Goal: Information Seeking & Learning: Learn about a topic

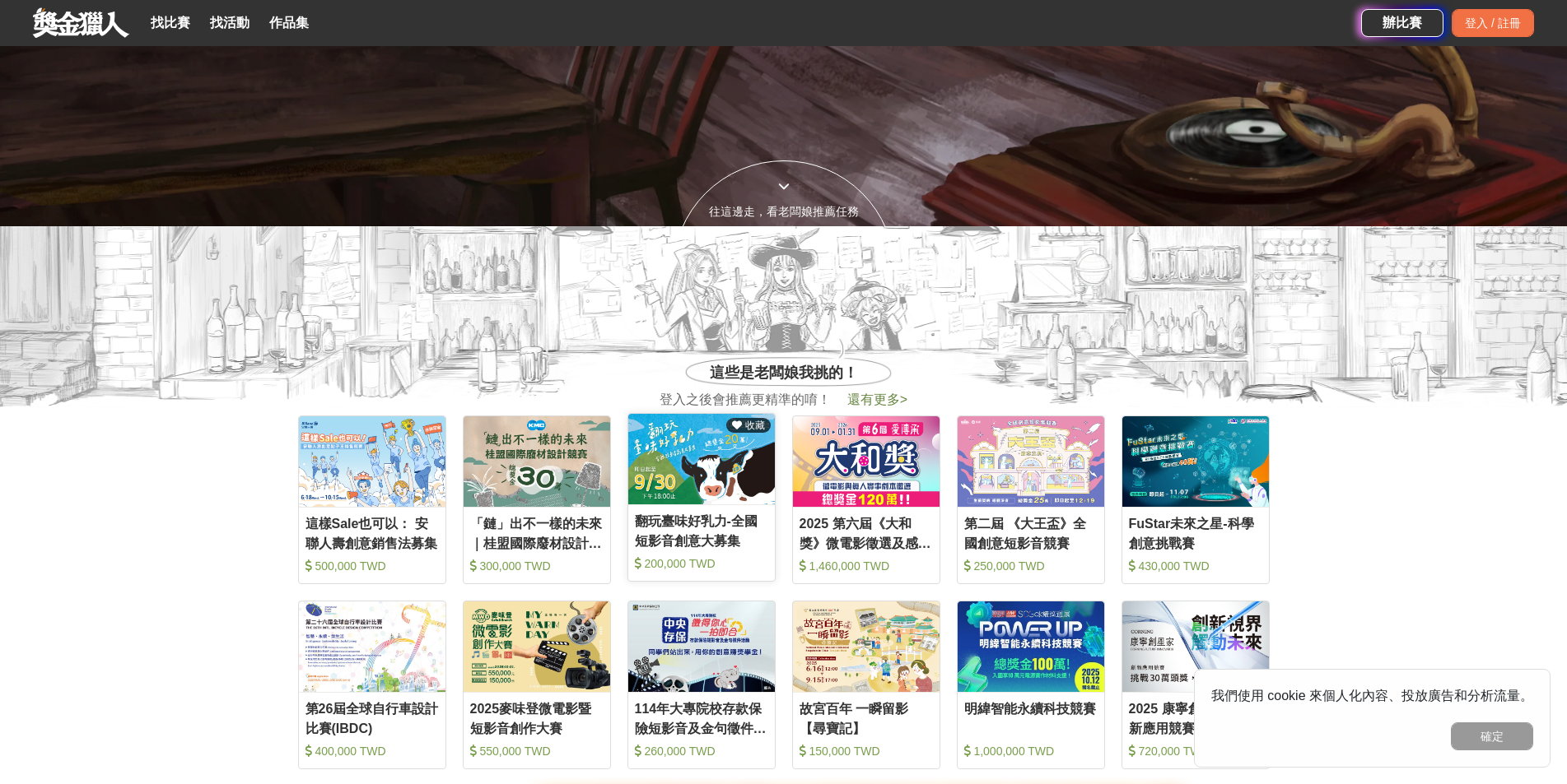
scroll to position [576, 0]
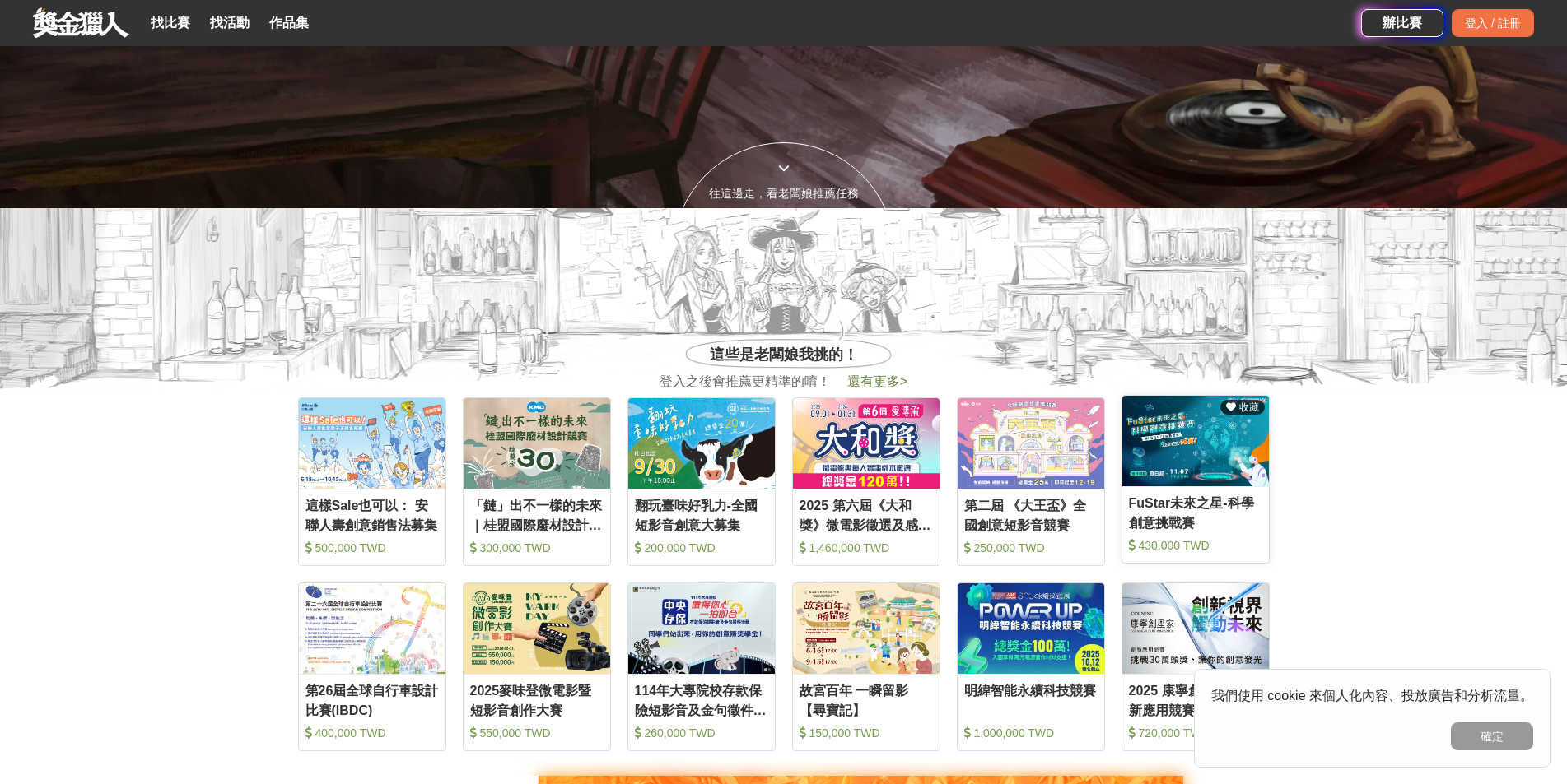
click at [1194, 431] on img at bounding box center [1195, 441] width 146 height 91
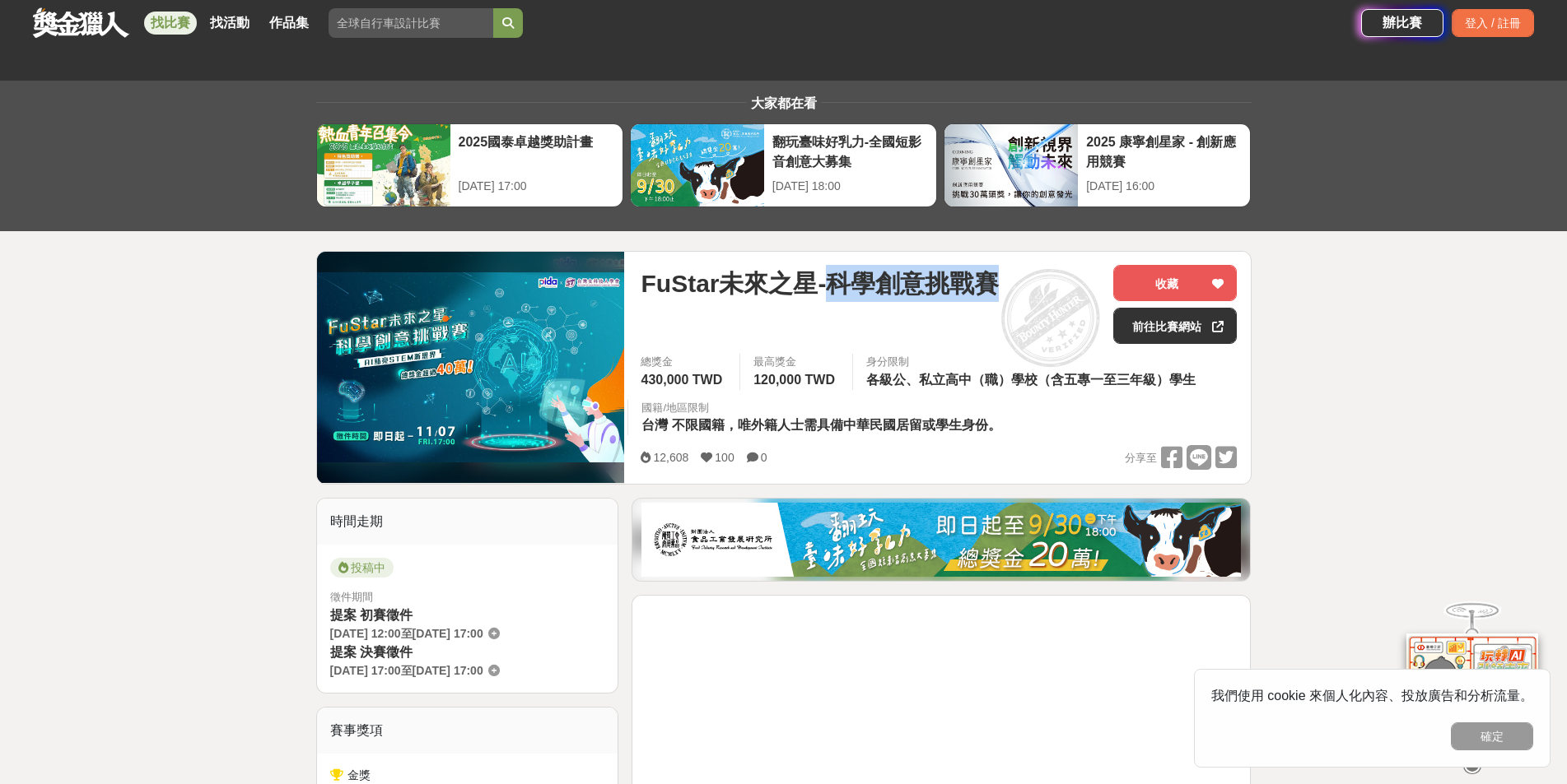
drag, startPoint x: 833, startPoint y: 279, endPoint x: 1014, endPoint y: 289, distance: 181.3
click at [1014, 289] on div "FuStar未來之星-科學創意挑戰賽" at bounding box center [871, 283] width 460 height 37
drag, startPoint x: 953, startPoint y: 286, endPoint x: 1050, endPoint y: 292, distance: 97.2
click at [1050, 292] on span at bounding box center [1051, 318] width 137 height 137
drag, startPoint x: 826, startPoint y: 287, endPoint x: 1006, endPoint y: 281, distance: 180.1
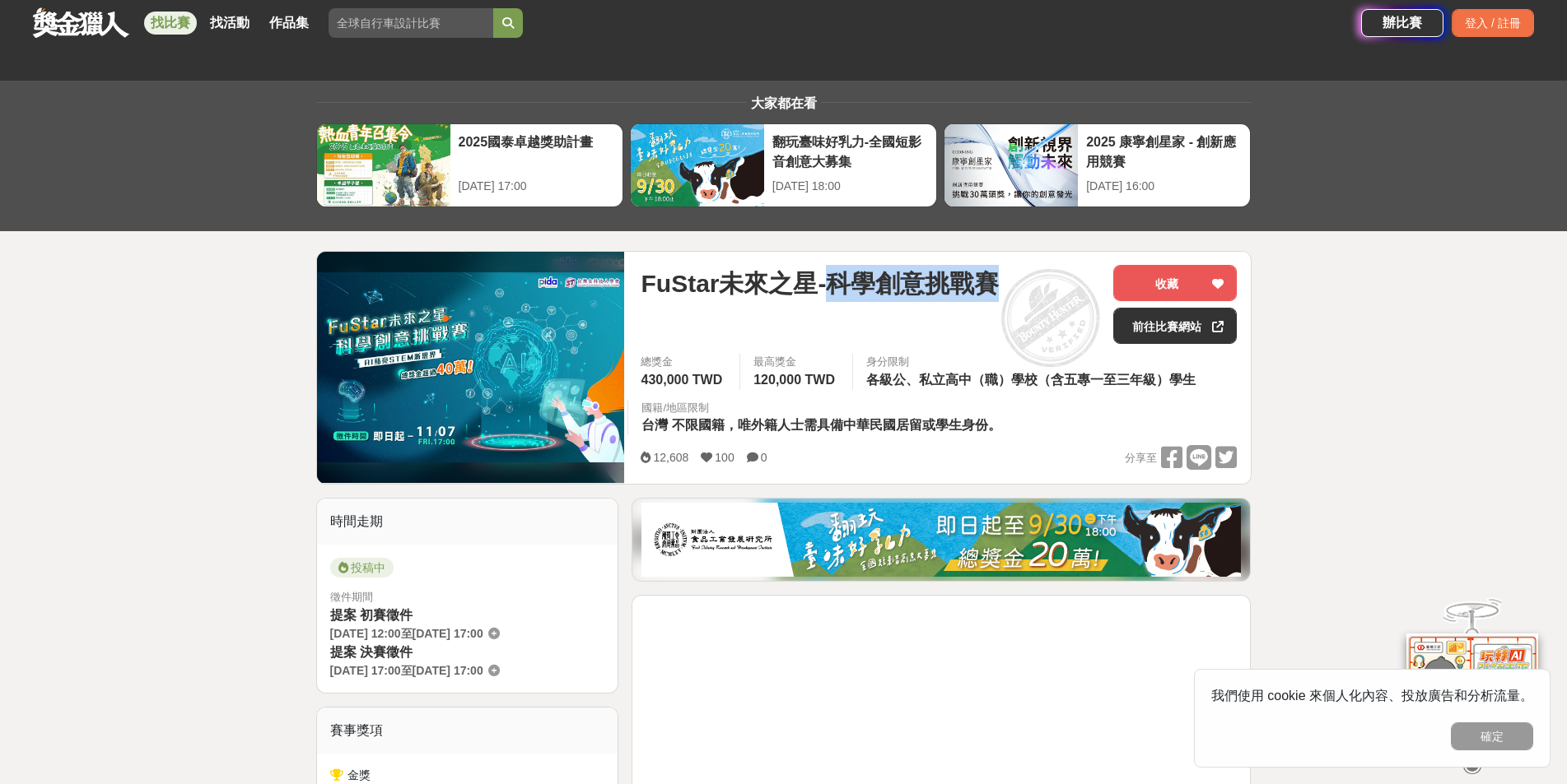
click at [1006, 281] on div "FuStar未來之星-科學創意挑戰賽" at bounding box center [871, 283] width 460 height 37
copy span "科學創意挑戰賽"
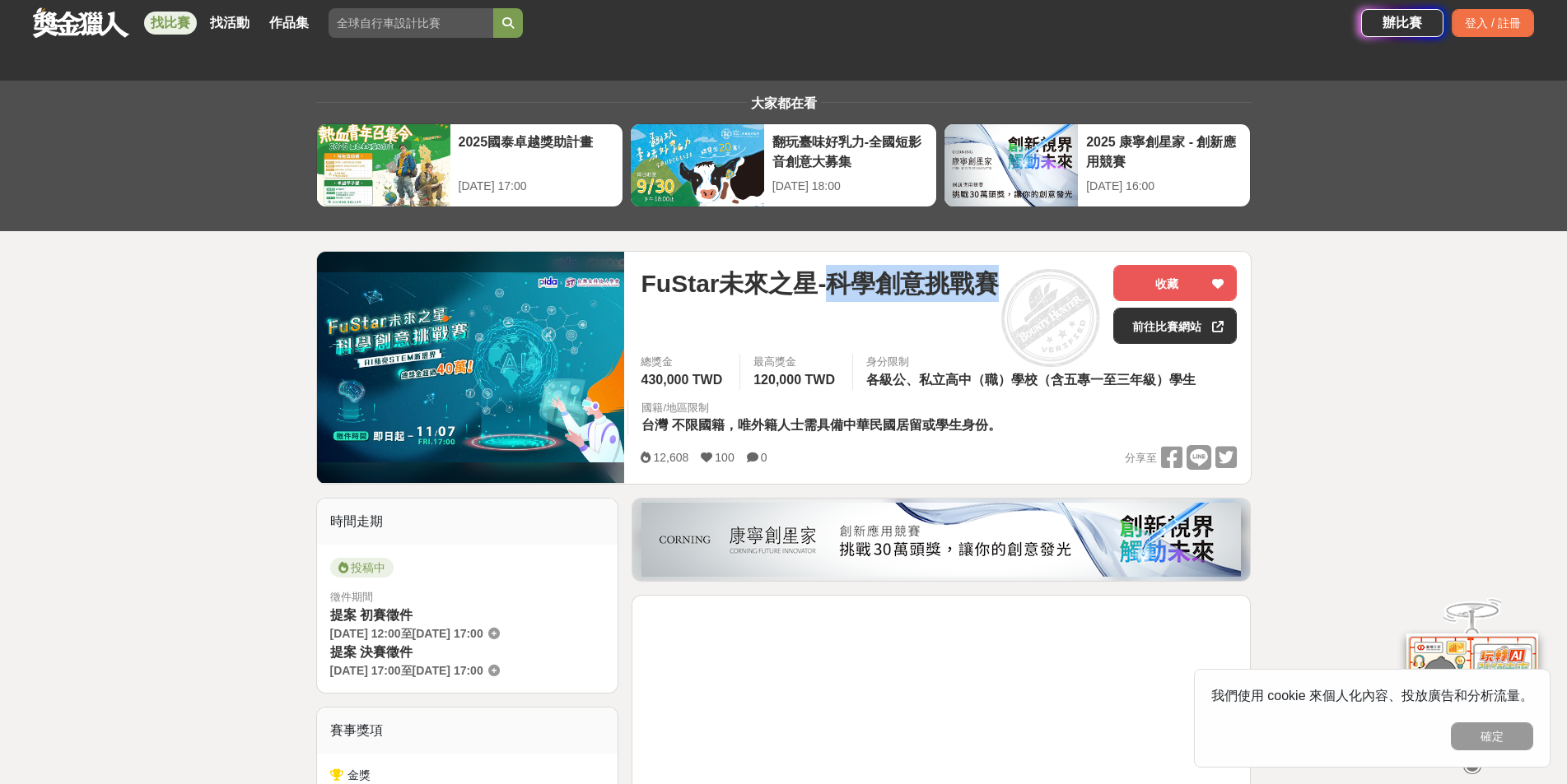
copy span "科學創意挑戰賽"
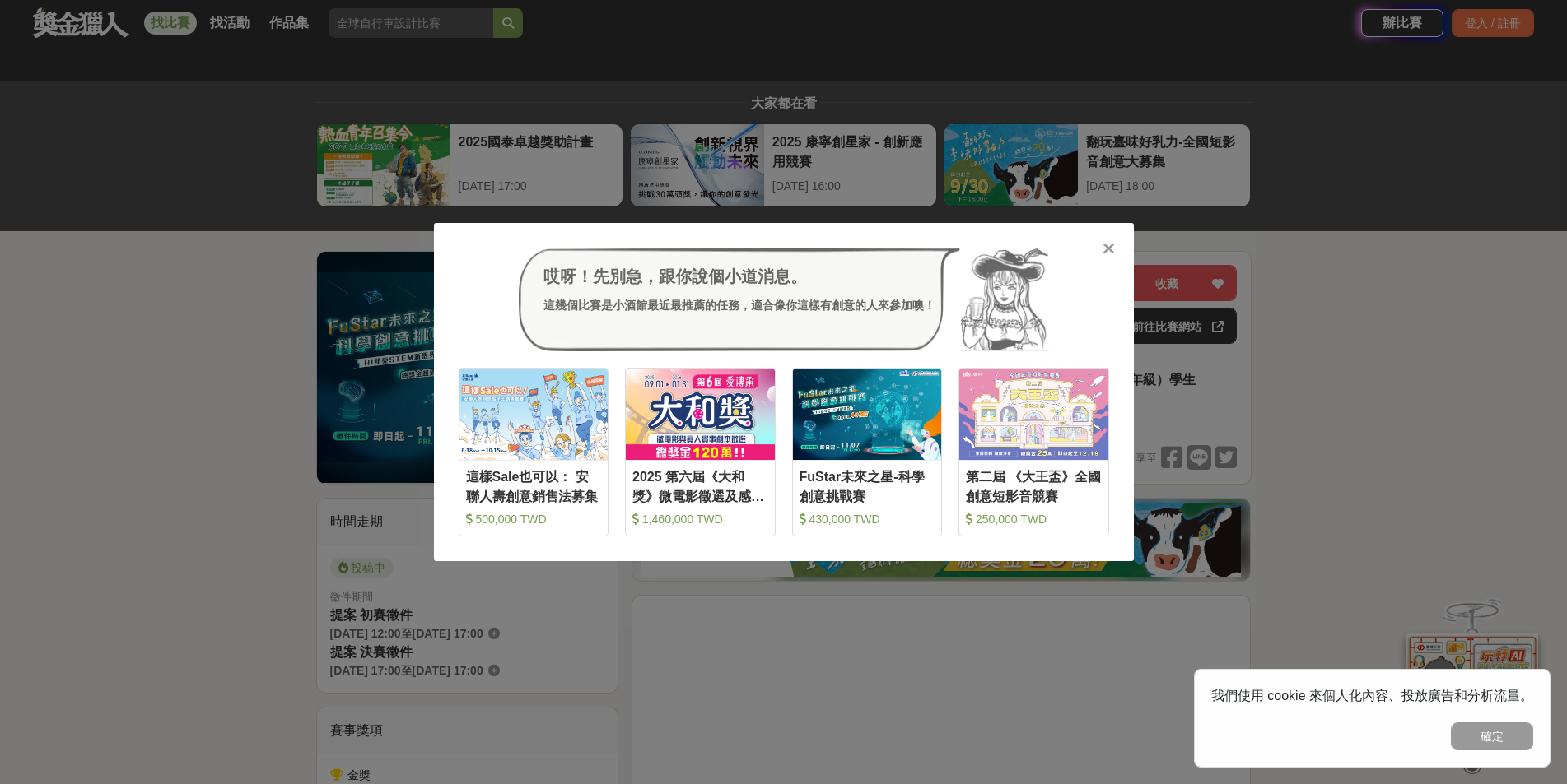
click at [1368, 240] on div "哎呀！先別急，跟你說個小道消息。 這幾個比賽是小酒館最近最推薦的任務，適合像你這樣有創意的人來參加噢！ 收藏 這樣Sale也可以： 安聯人壽創意銷售法募集 5…" at bounding box center [784, 392] width 1567 height 784
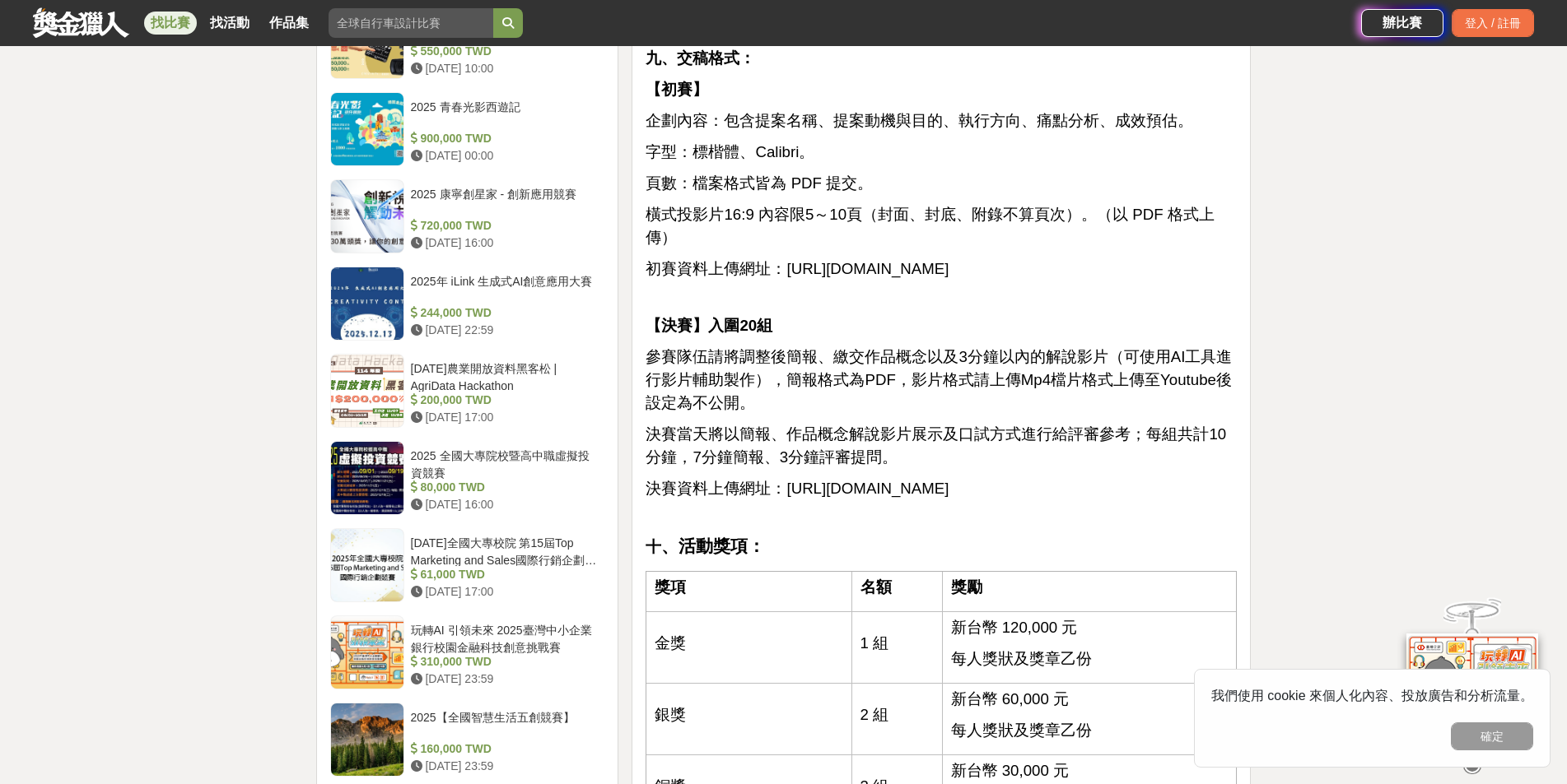
scroll to position [2058, 0]
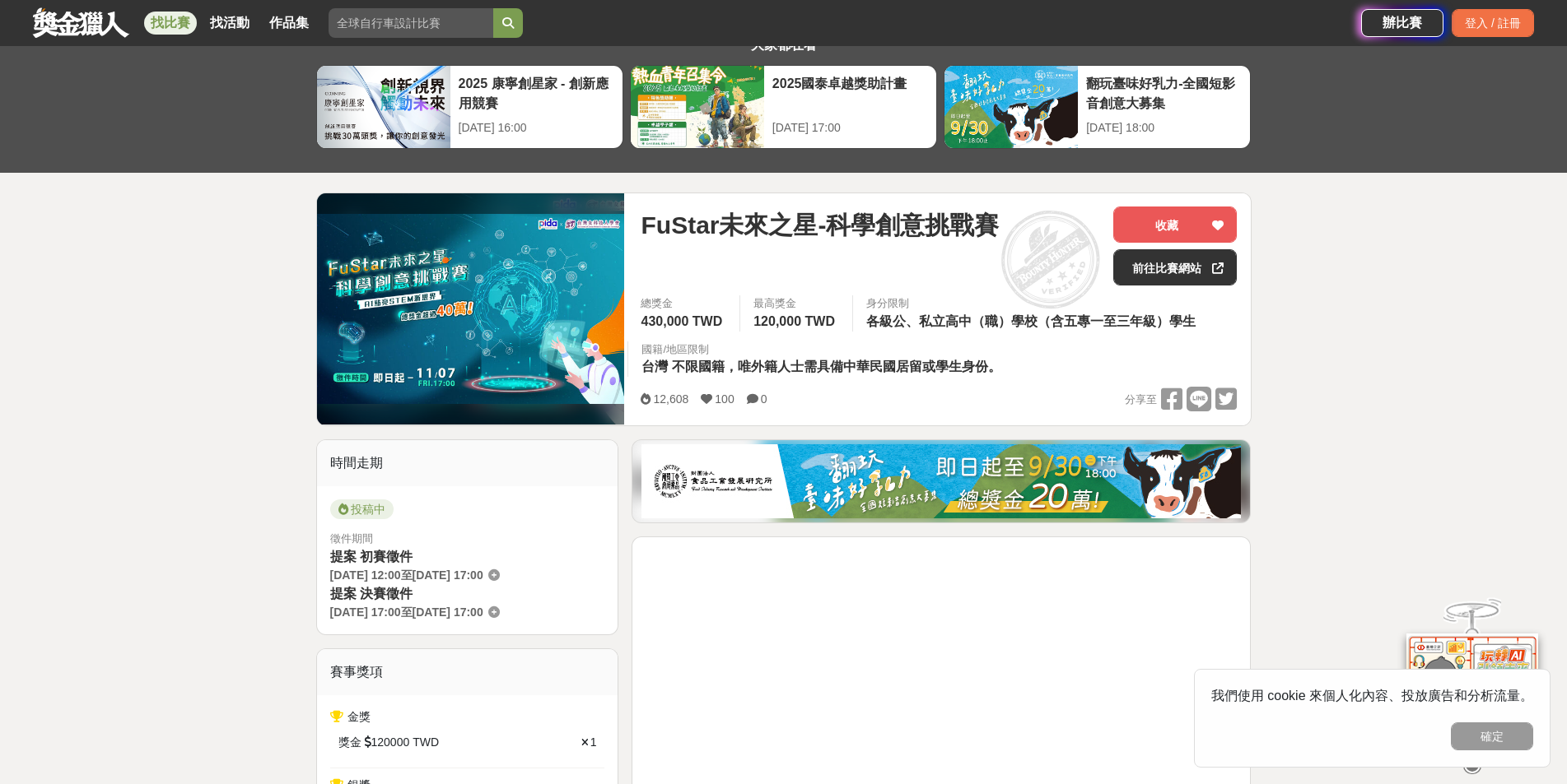
scroll to position [83, 0]
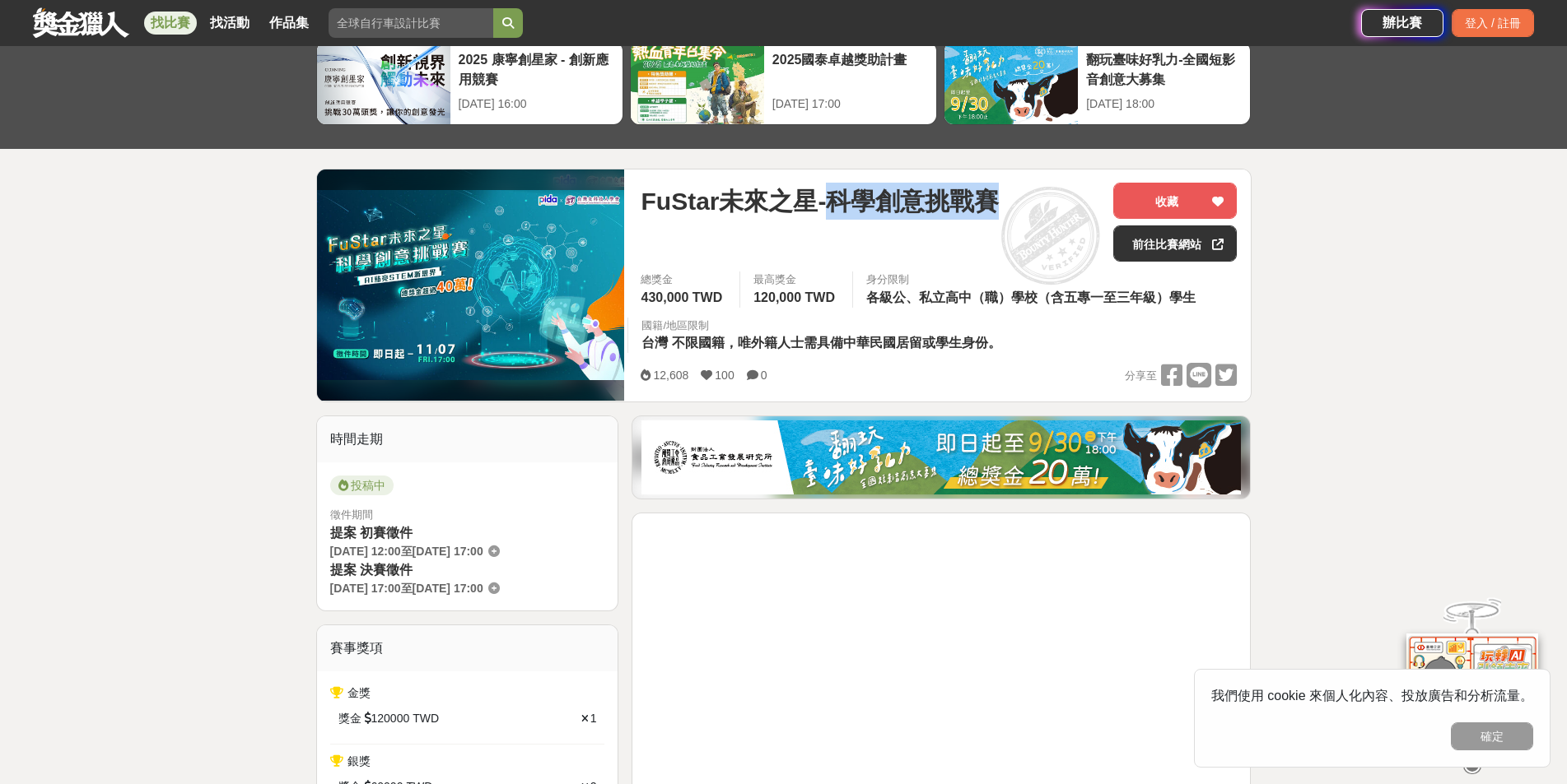
drag, startPoint x: 993, startPoint y: 189, endPoint x: 835, endPoint y: 206, distance: 158.9
click at [835, 206] on span "FuStar未來之星-科學創意挑戰賽" at bounding box center [820, 201] width 358 height 37
copy span "科學創意挑戰賽"
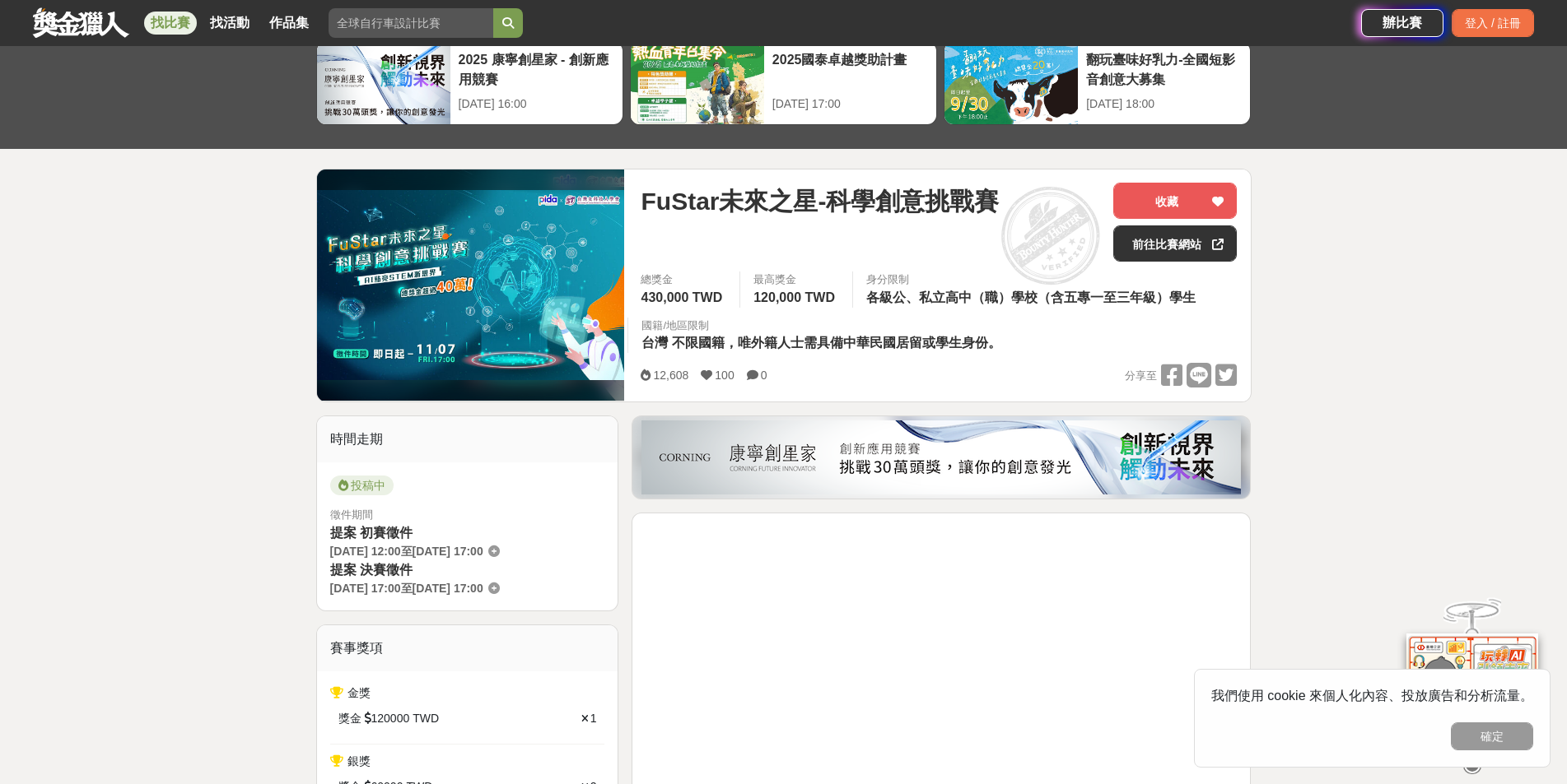
click at [1069, 359] on div "總獎金 430,000 TWD 最高獎金 120,000 TWD 身分限制 各級公、私立高中（職）學校（含五專一至三年級）學生 國籍/地區限制 台灣 不限國籍…" at bounding box center [938, 317] width 622 height 92
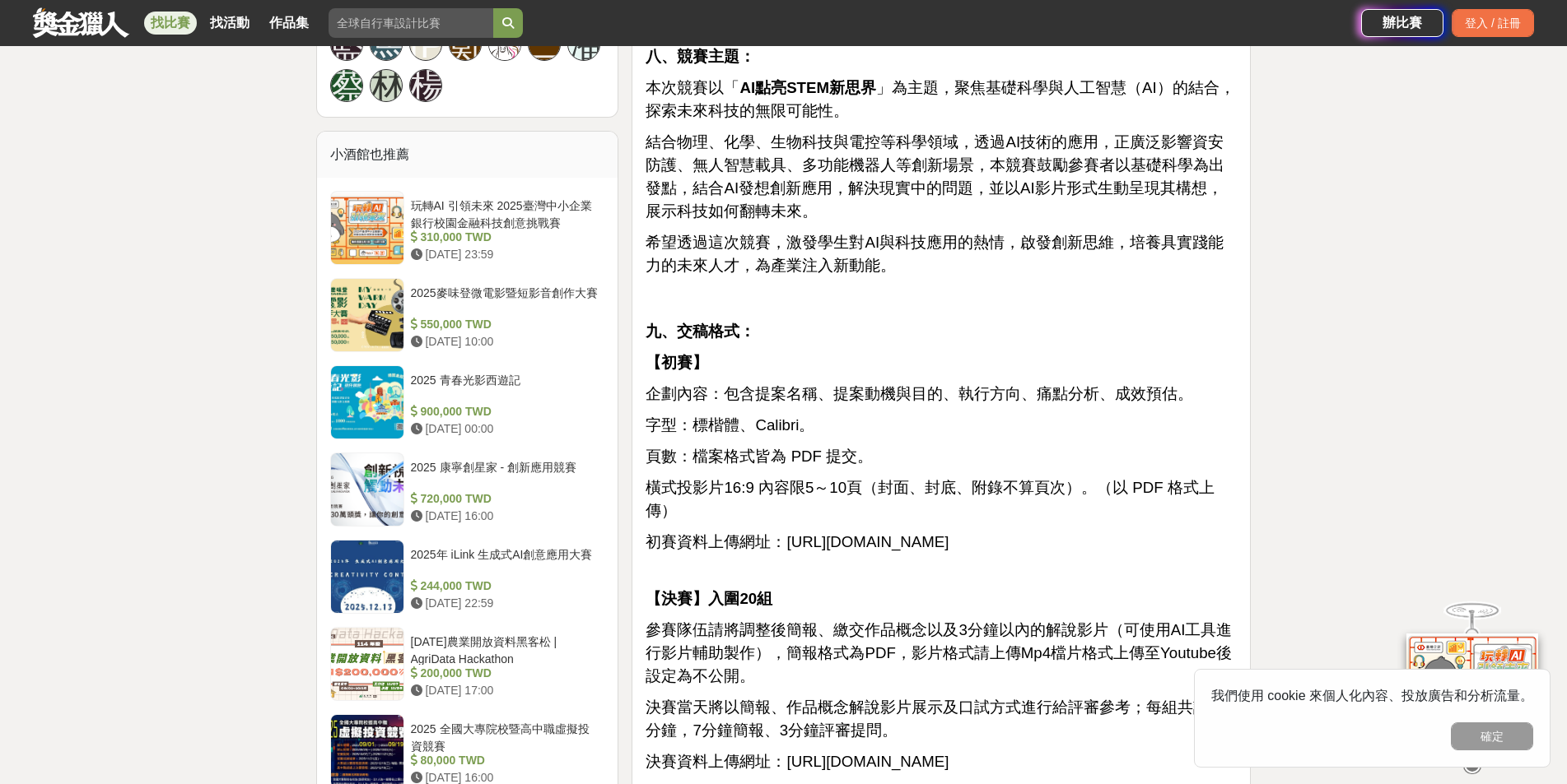
scroll to position [1811, 0]
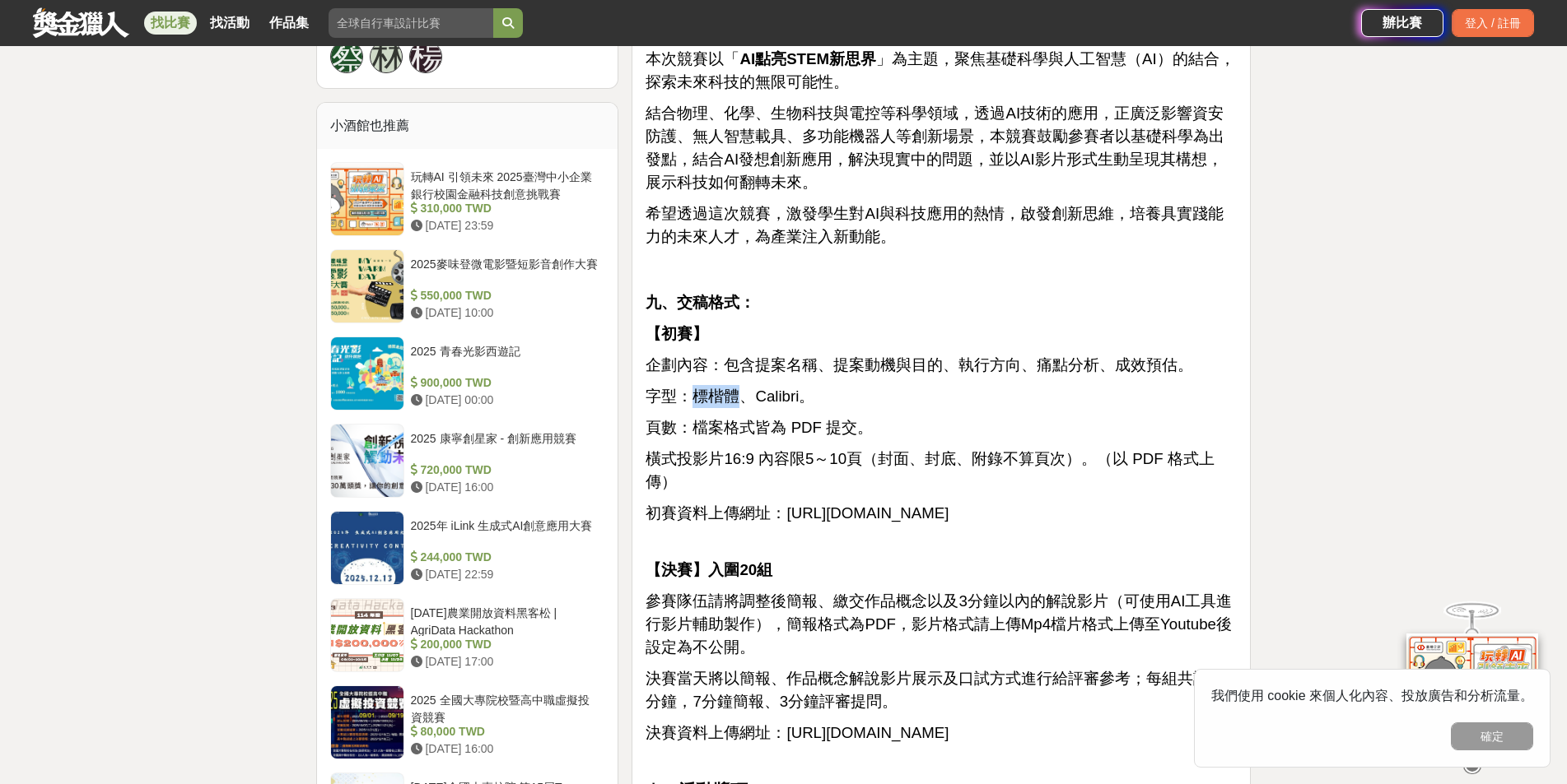
drag, startPoint x: 735, startPoint y: 374, endPoint x: 689, endPoint y: 381, distance: 46.5
click at [689, 388] on span "字型：標楷體、Calibri。" at bounding box center [730, 396] width 169 height 17
copy span "標楷體"
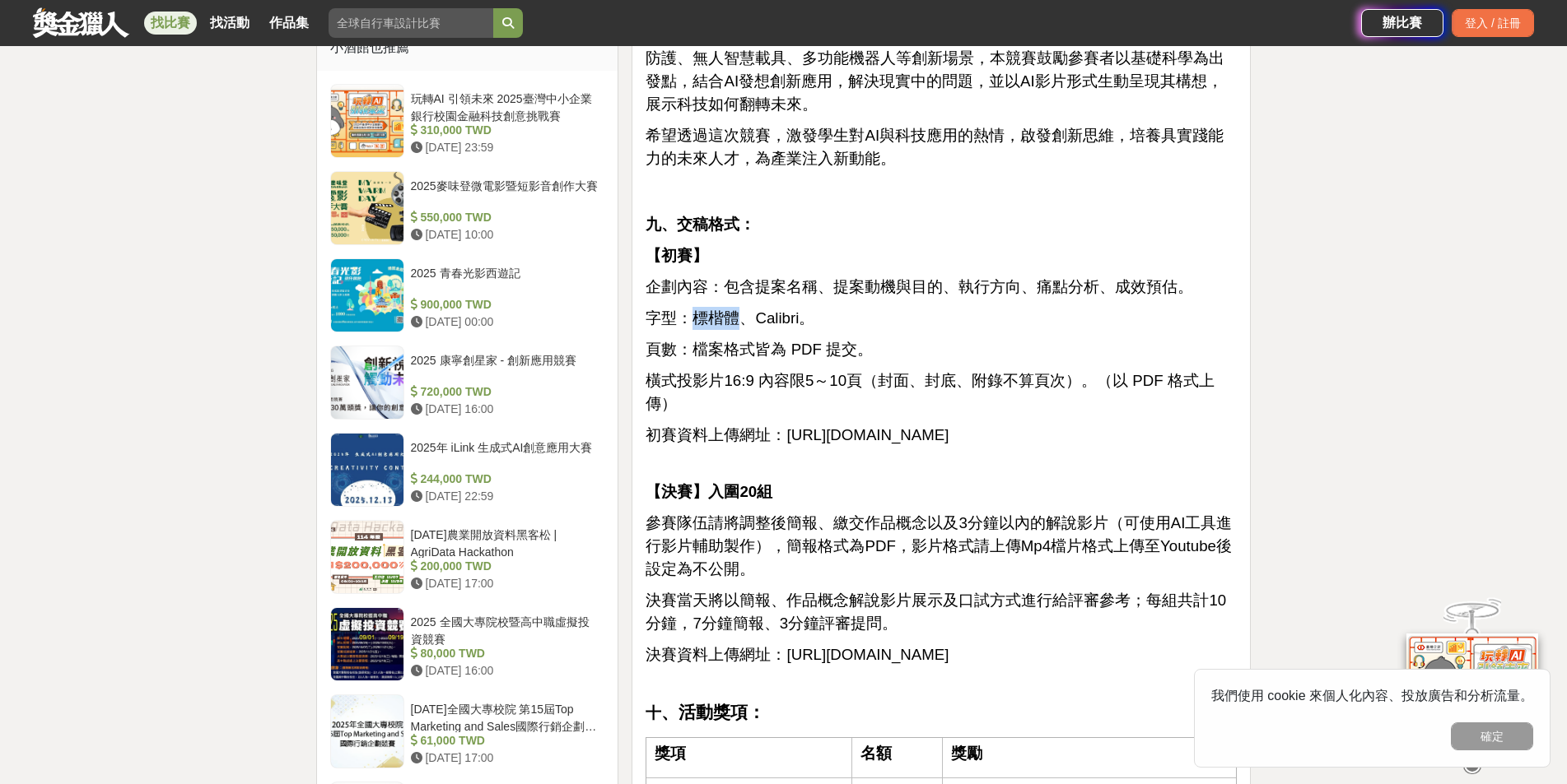
scroll to position [1892, 0]
